Goal: Check status: Check status

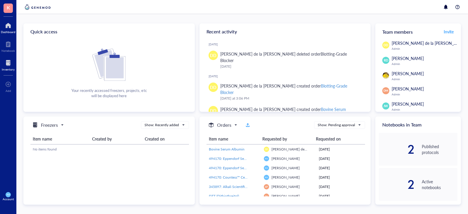
click at [9, 63] on div at bounding box center [8, 62] width 13 height 9
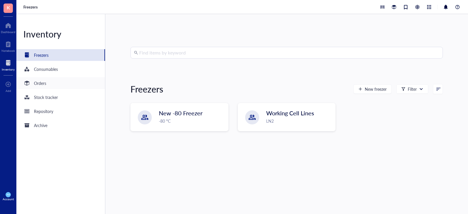
click at [48, 82] on div "Orders" at bounding box center [60, 83] width 89 height 12
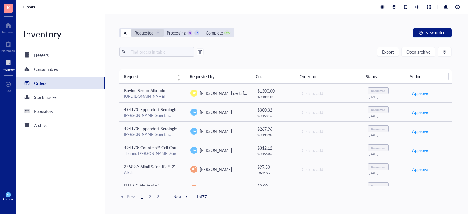
click at [150, 30] on div "Requested" at bounding box center [143, 33] width 19 height 6
click at [131, 29] on input "Requested 9" at bounding box center [131, 29] width 0 height 0
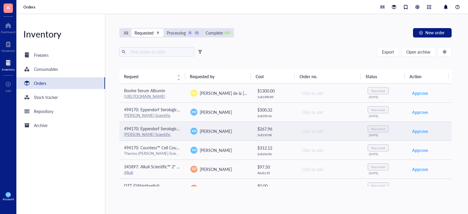
scroll to position [68, 0]
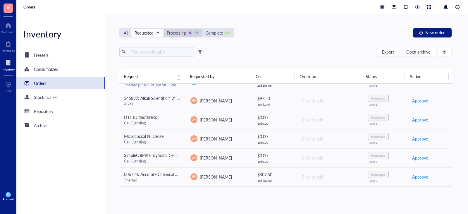
click at [181, 33] on div "Processing" at bounding box center [176, 33] width 19 height 6
click at [163, 29] on input "Processing 0 15" at bounding box center [163, 29] width 0 height 0
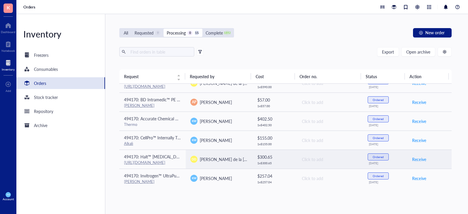
scroll to position [39, 0]
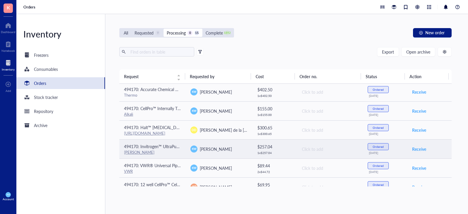
click at [155, 144] on span "494170: Invitrogen™ UltraPure™ DNase/RNase-Free Distilled Water (10x500mL)" at bounding box center [197, 146] width 146 height 6
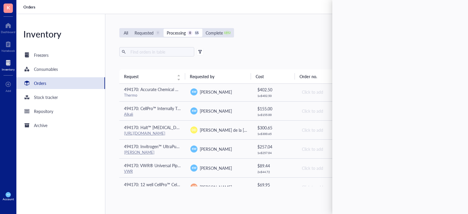
click at [280, 46] on div "All Requested 9 Processing 0 15 Complete 1892 New order Export Open archive Req…" at bounding box center [285, 114] width 360 height 200
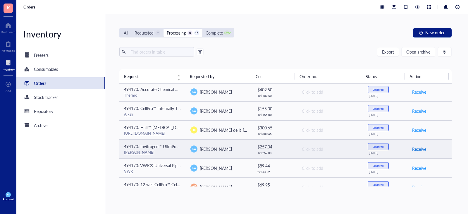
click at [415, 148] on span "Receive" at bounding box center [419, 149] width 14 height 6
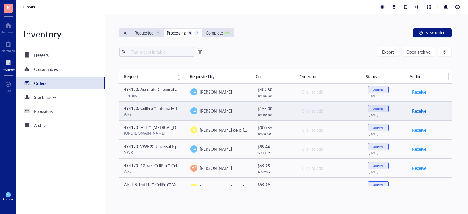
click at [417, 111] on span "Receive" at bounding box center [419, 111] width 14 height 6
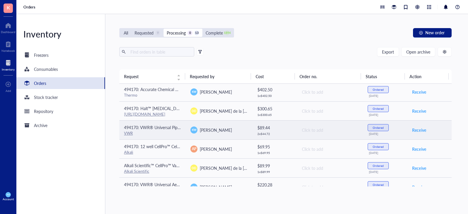
scroll to position [10, 0]
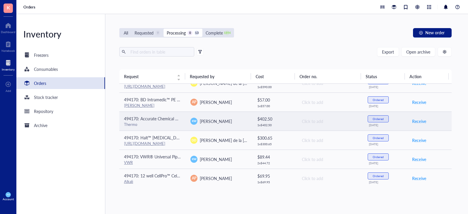
click at [155, 123] on div "Thermo" at bounding box center [152, 124] width 57 height 5
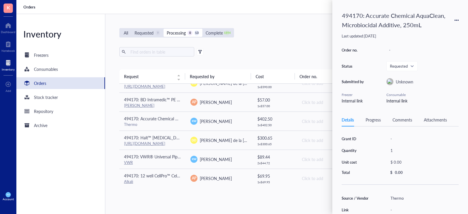
click at [269, 39] on div "All Requested 9 Processing 0 13 Complete 1894 New order Export Open archive Req…" at bounding box center [285, 114] width 360 height 200
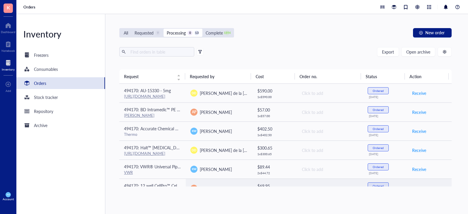
scroll to position [144, 0]
